Goal: Information Seeking & Learning: Learn about a topic

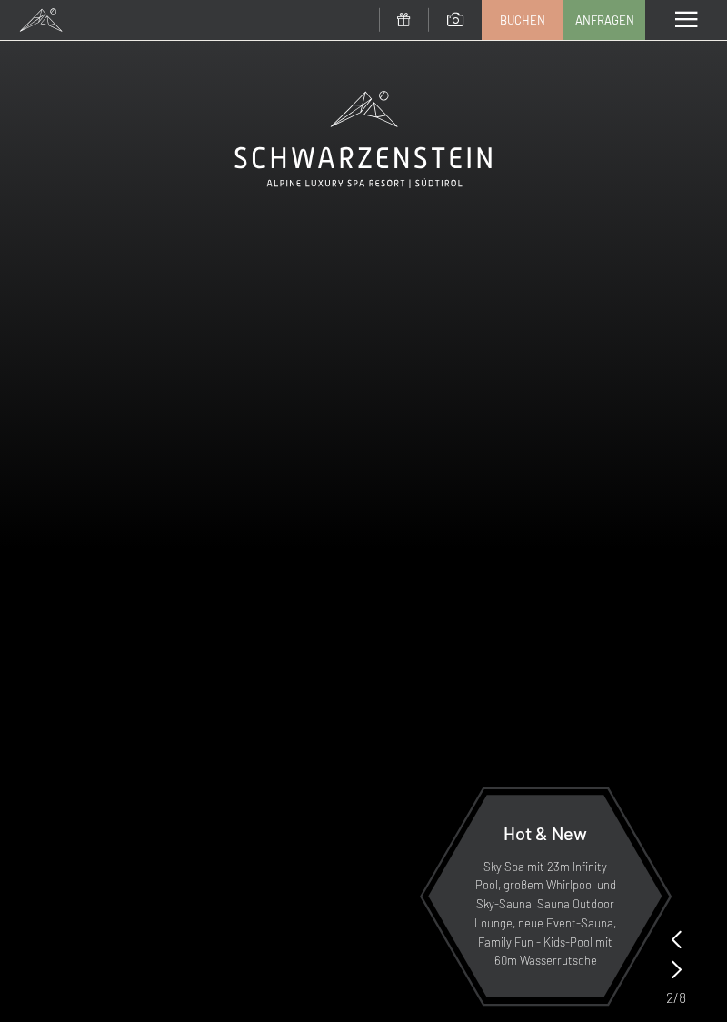
click at [691, 15] on span at bounding box center [686, 20] width 22 height 16
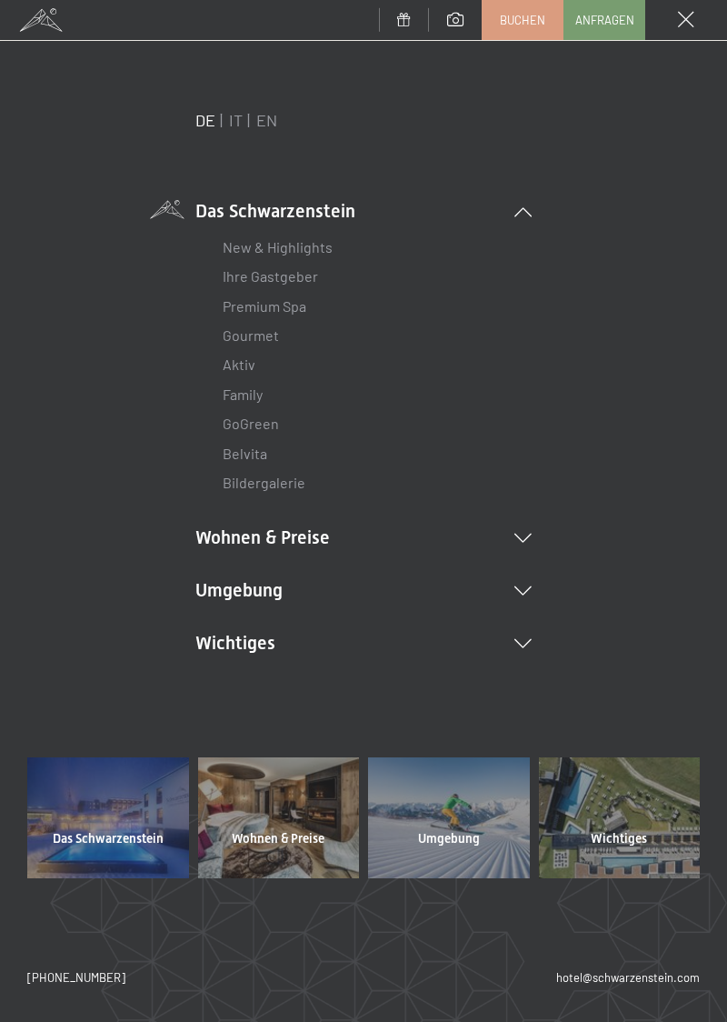
click at [520, 545] on li "Wohnen & Preise Inklusivleistungen Zimmer & Preise Liste Angebote Liste Familie…" at bounding box center [363, 536] width 336 height 25
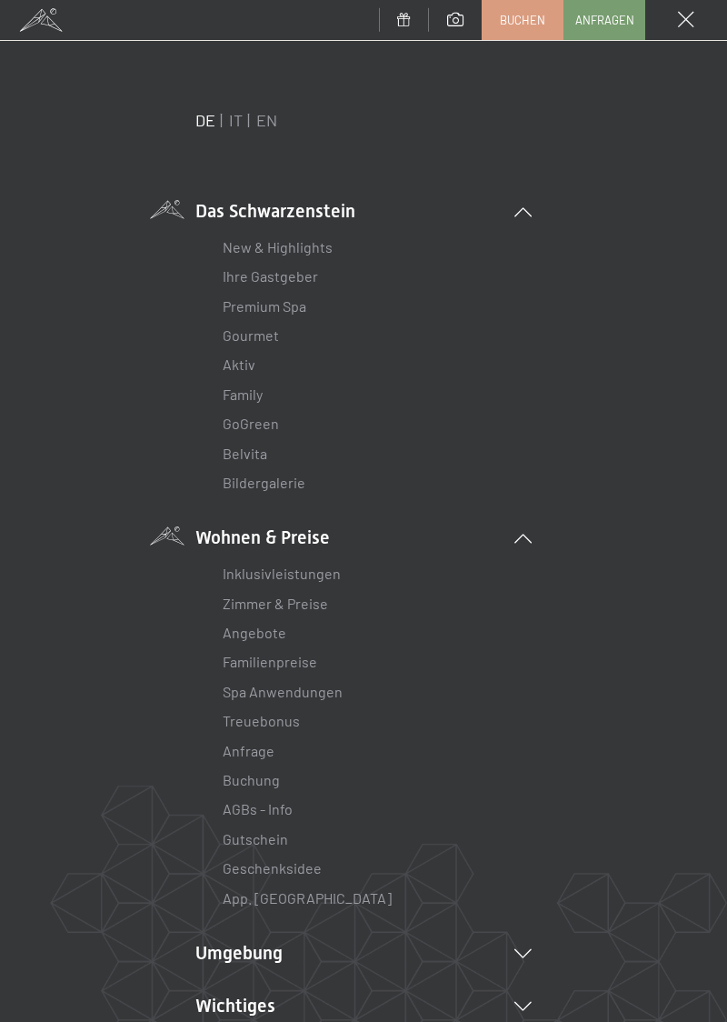
click at [306, 607] on link "Zimmer & Preise" at bounding box center [275, 602] width 105 height 17
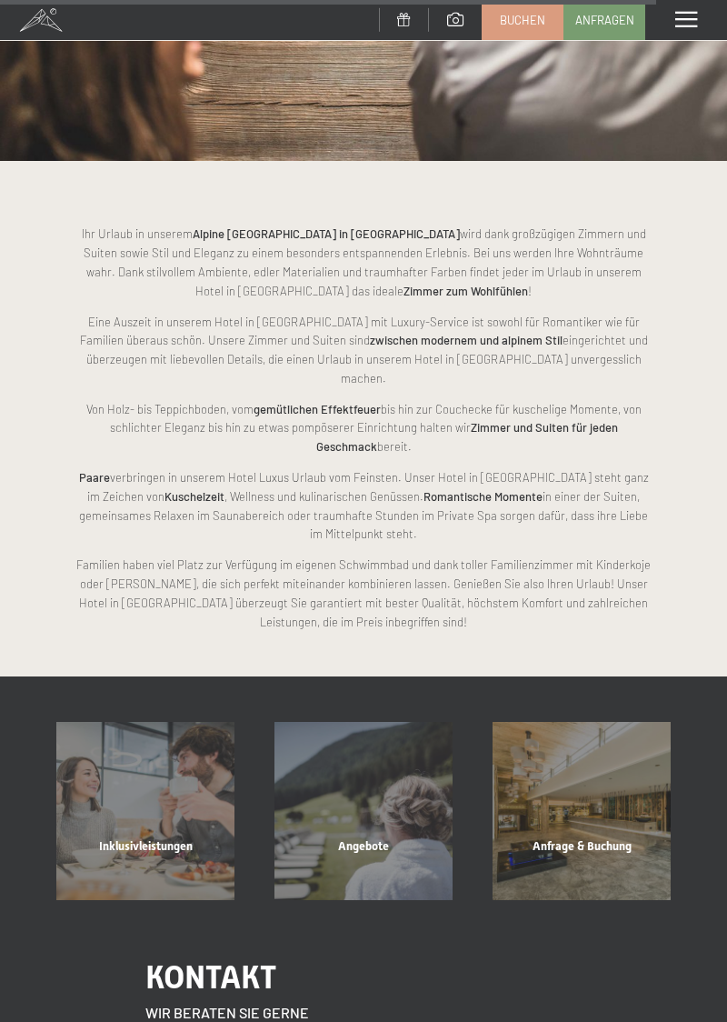
scroll to position [6262, 0]
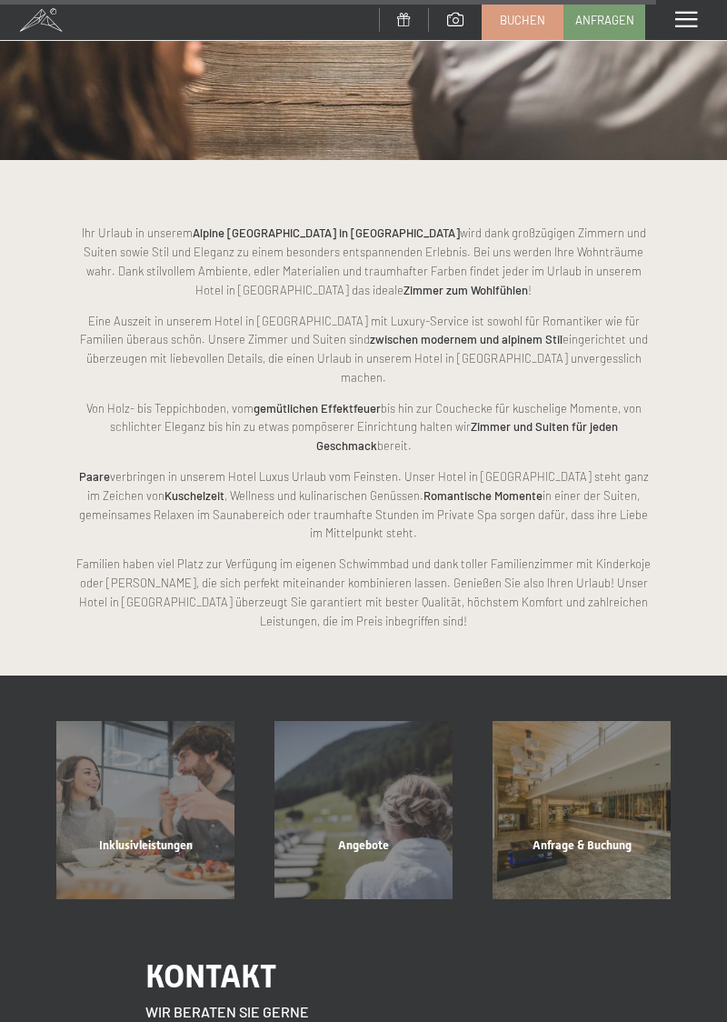
click at [383, 785] on div "Angebote Mehr erfahren" at bounding box center [363, 810] width 218 height 178
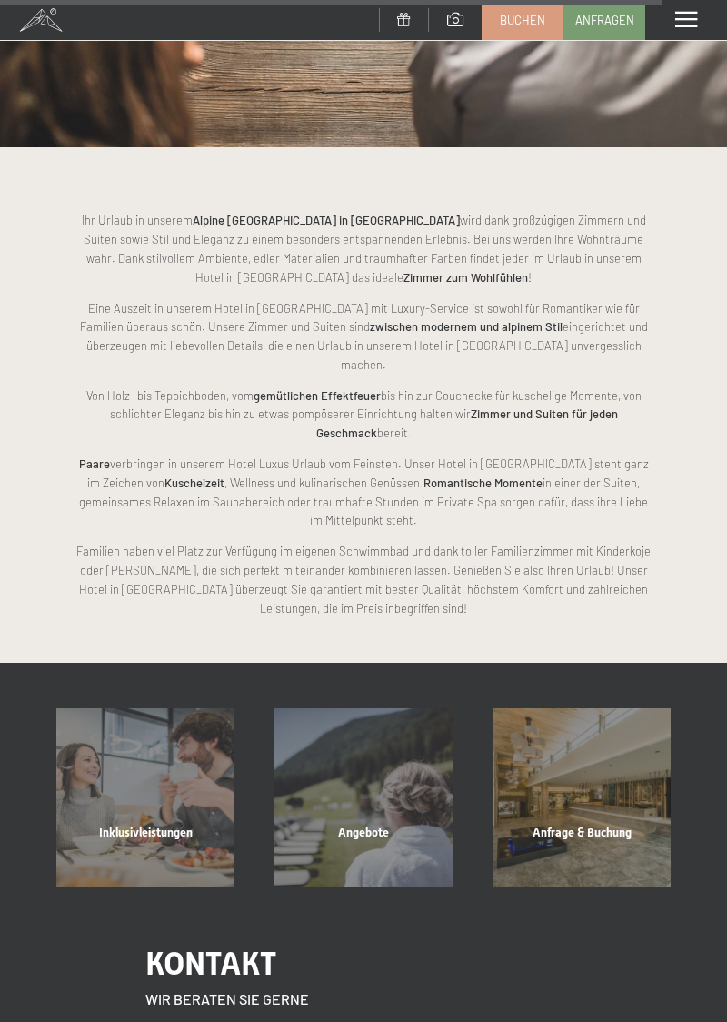
scroll to position [6338, 0]
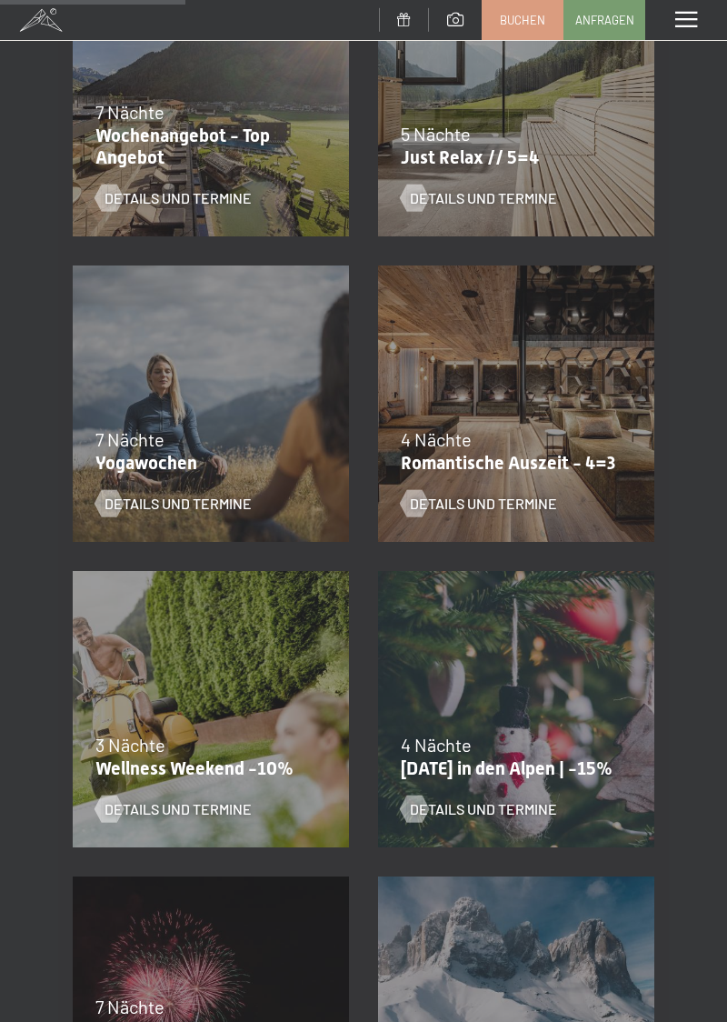
scroll to position [767, 0]
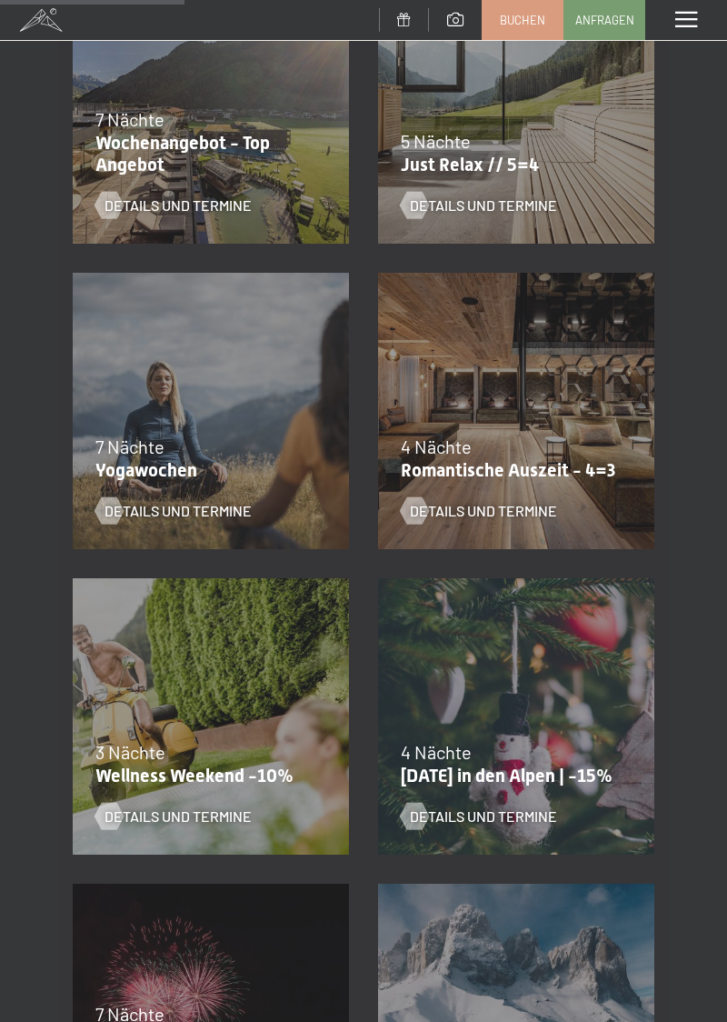
click at [225, 814] on span "Details und Termine" at bounding box center [178, 816] width 147 height 20
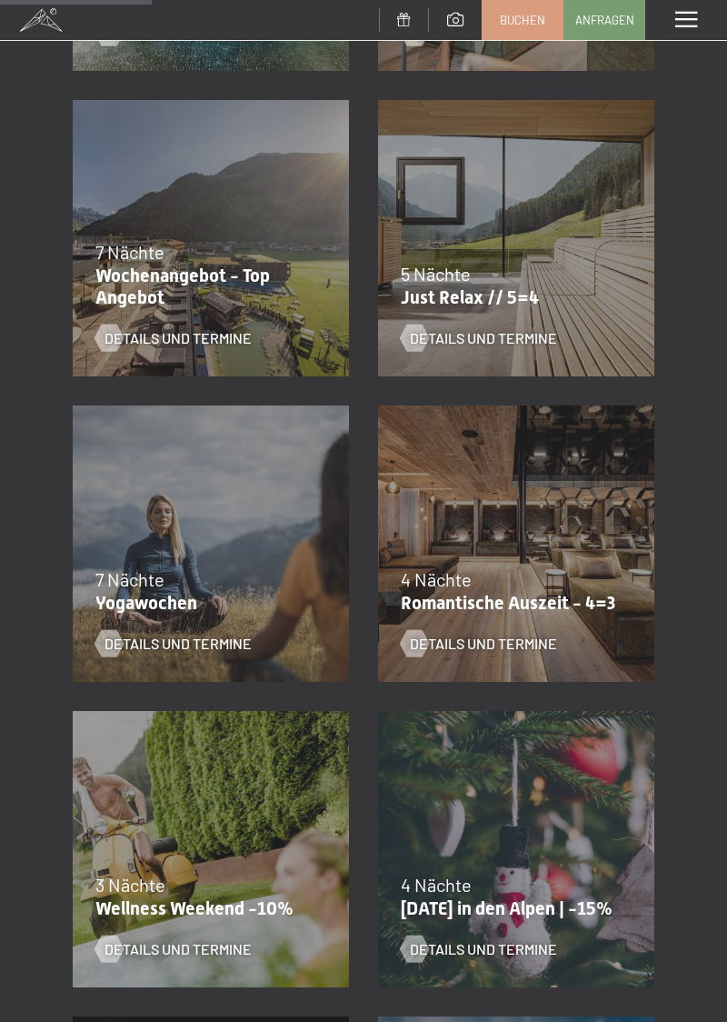
scroll to position [631, 0]
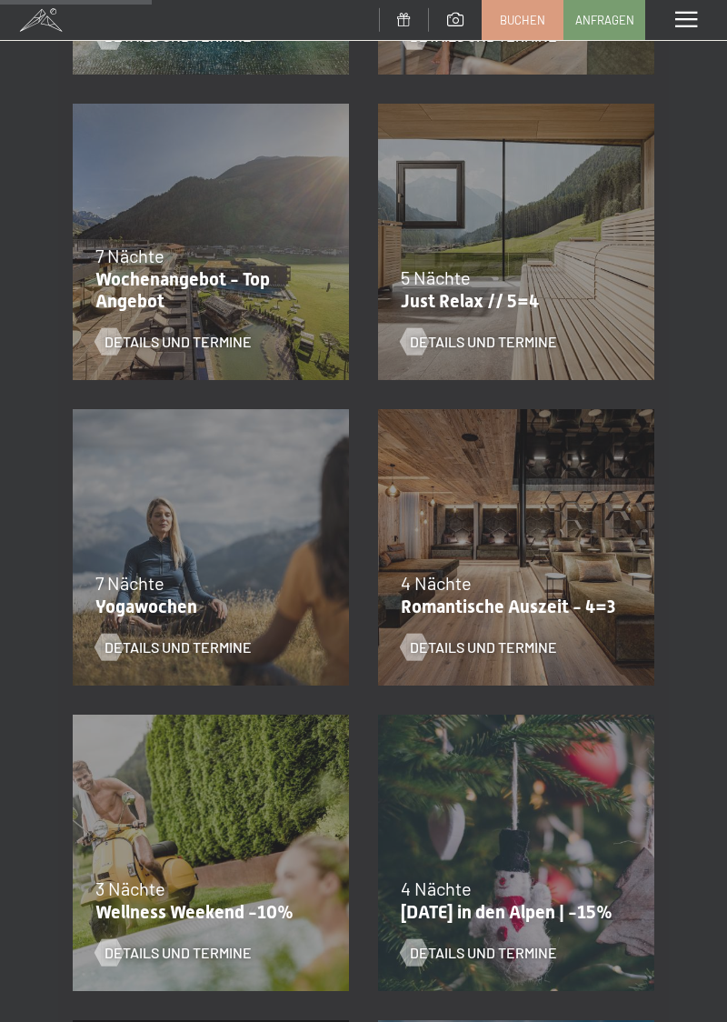
click at [518, 647] on span "Details und Termine" at bounding box center [483, 647] width 147 height 20
click at [218, 951] on span "Details und Termine" at bounding box center [178, 952] width 147 height 20
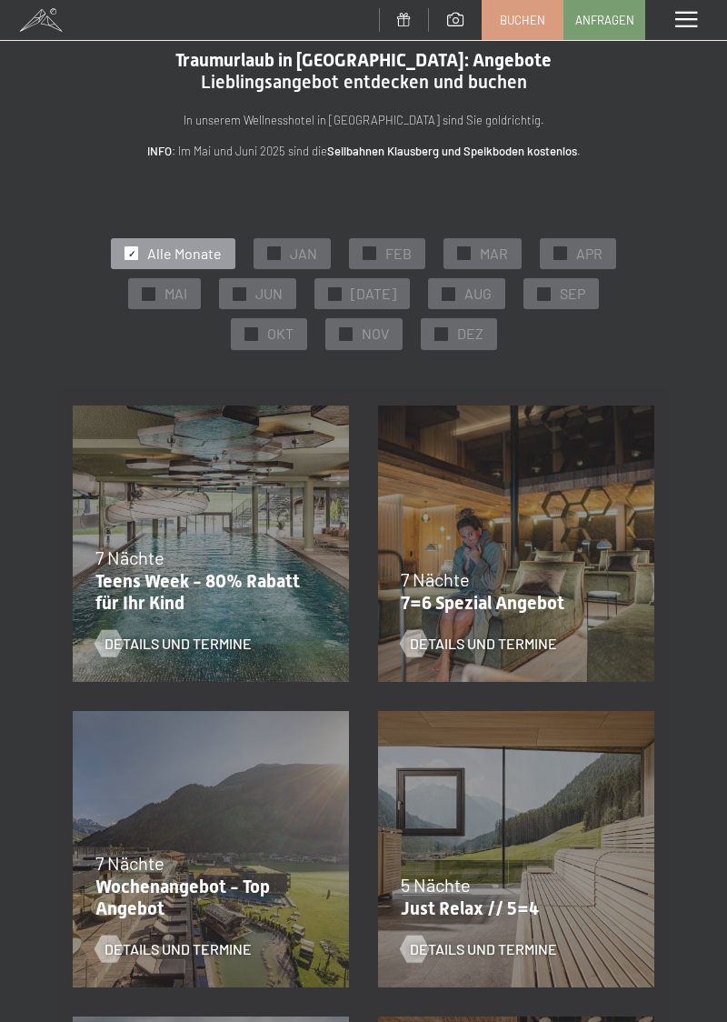
scroll to position [0, 0]
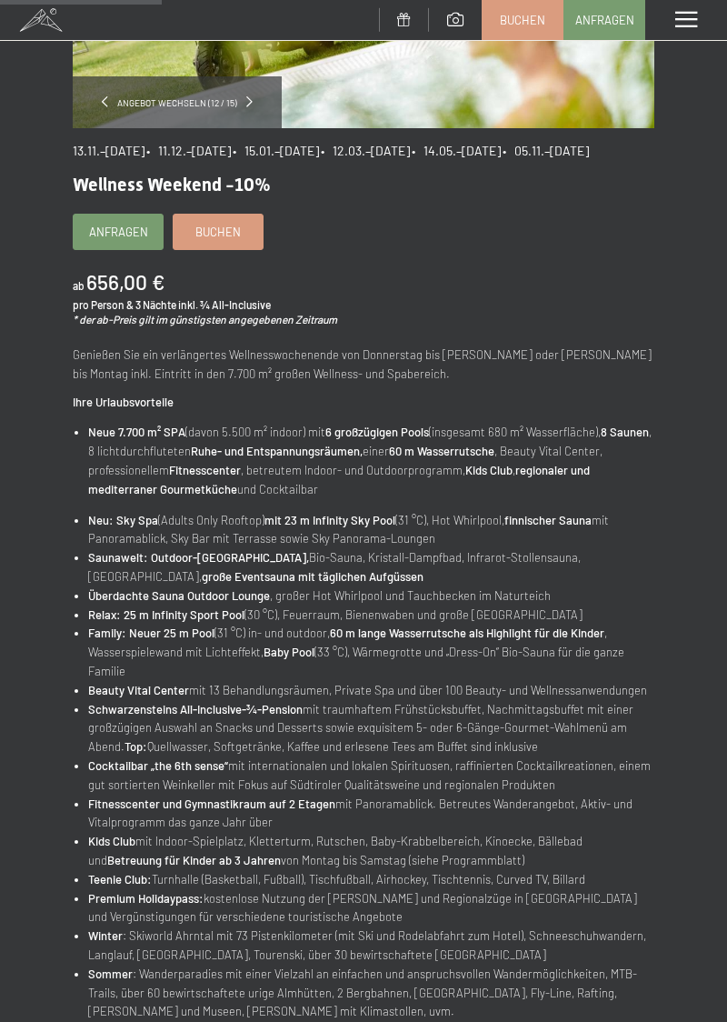
scroll to position [324, 0]
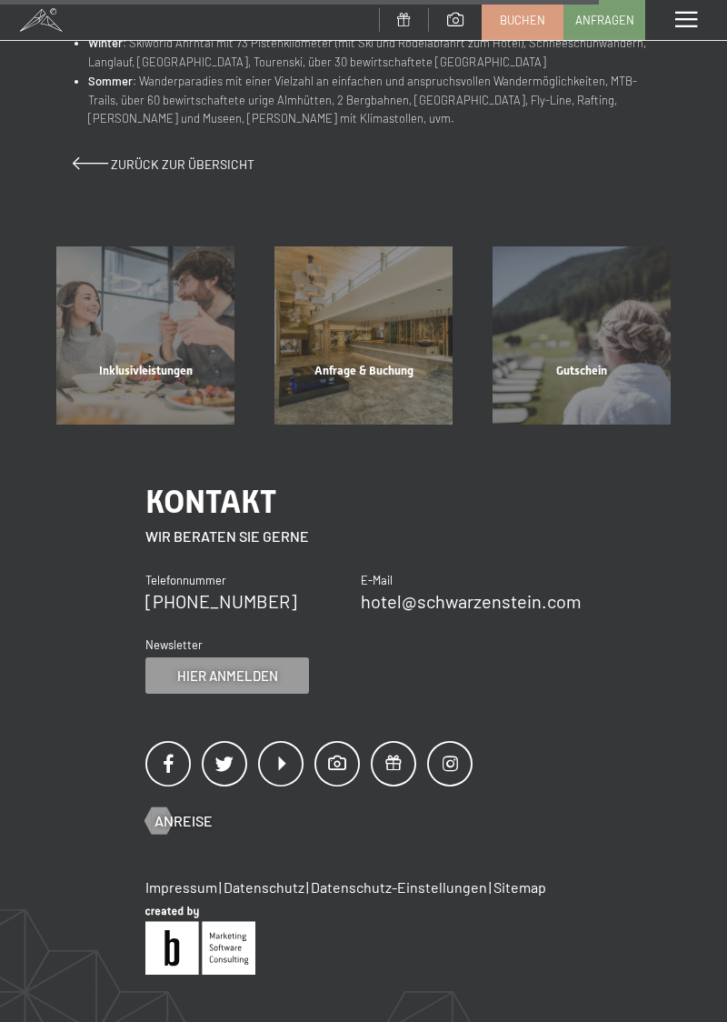
scroll to position [1209, 0]
click at [182, 378] on span "Inklusivleistungen" at bounding box center [146, 371] width 94 height 14
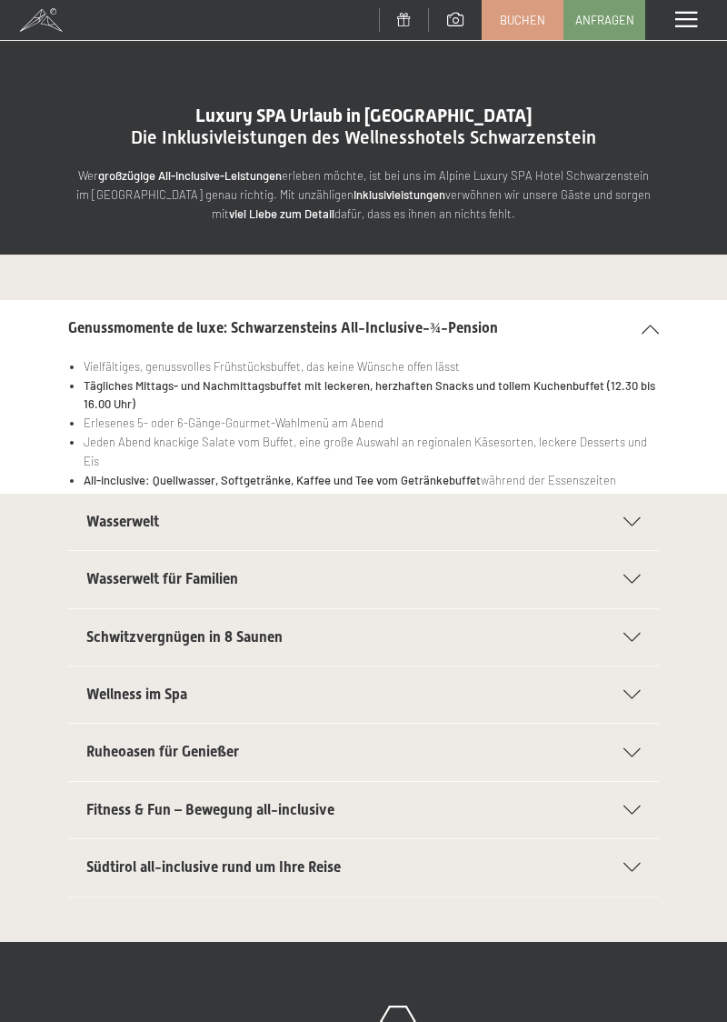
click at [543, 514] on h2 "Wasserwelt" at bounding box center [345, 522] width 518 height 20
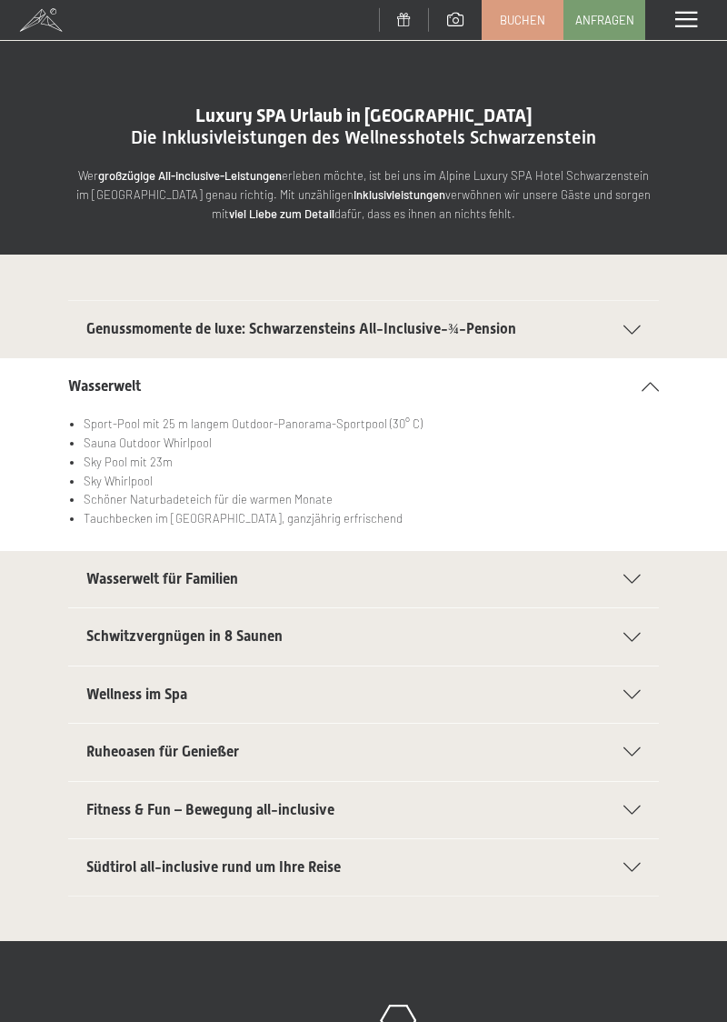
click at [453, 569] on h2 "Wasserwelt für Familien" at bounding box center [345, 579] width 518 height 20
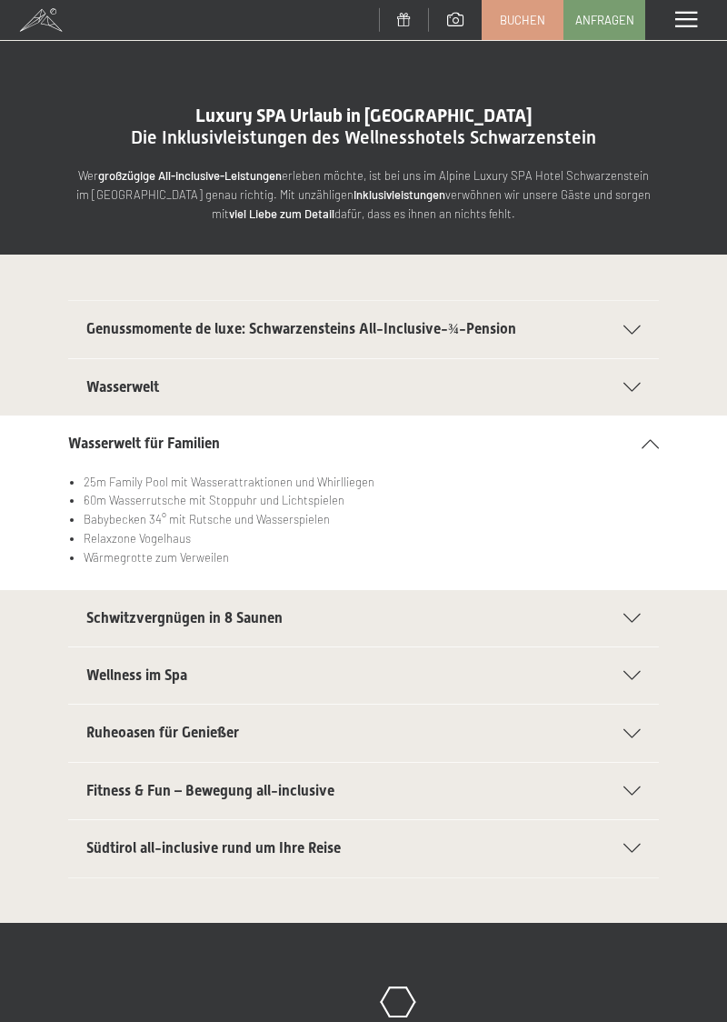
click at [431, 628] on div "Schwitzvergnügen in 8 Saunen" at bounding box center [363, 618] width 554 height 56
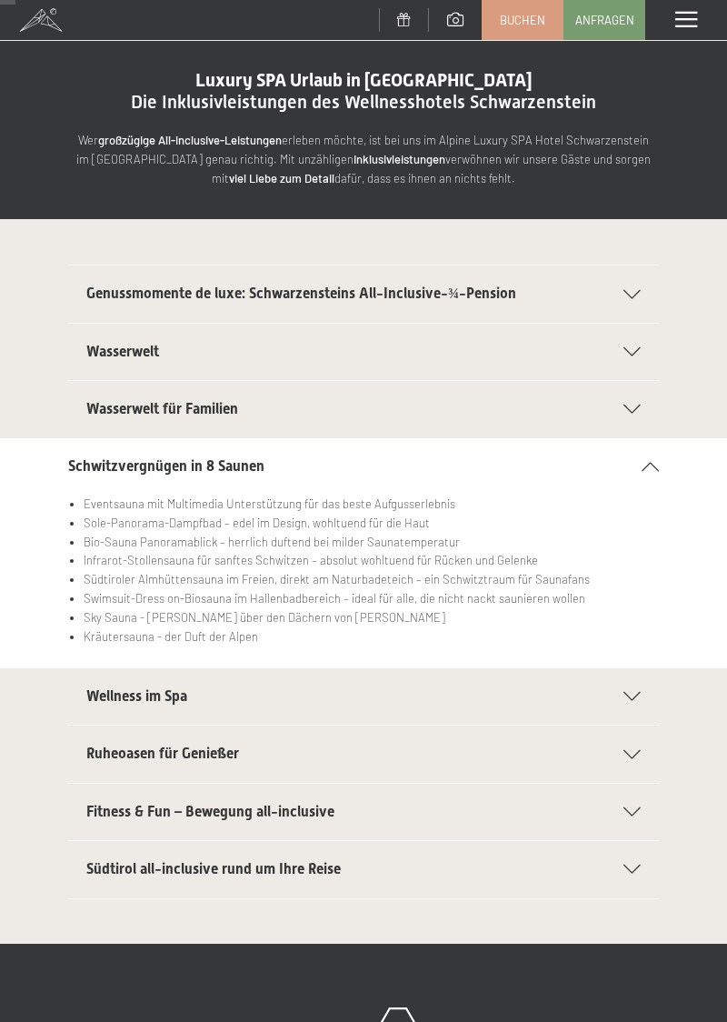
scroll to position [35, 0]
